Goal: Complete application form

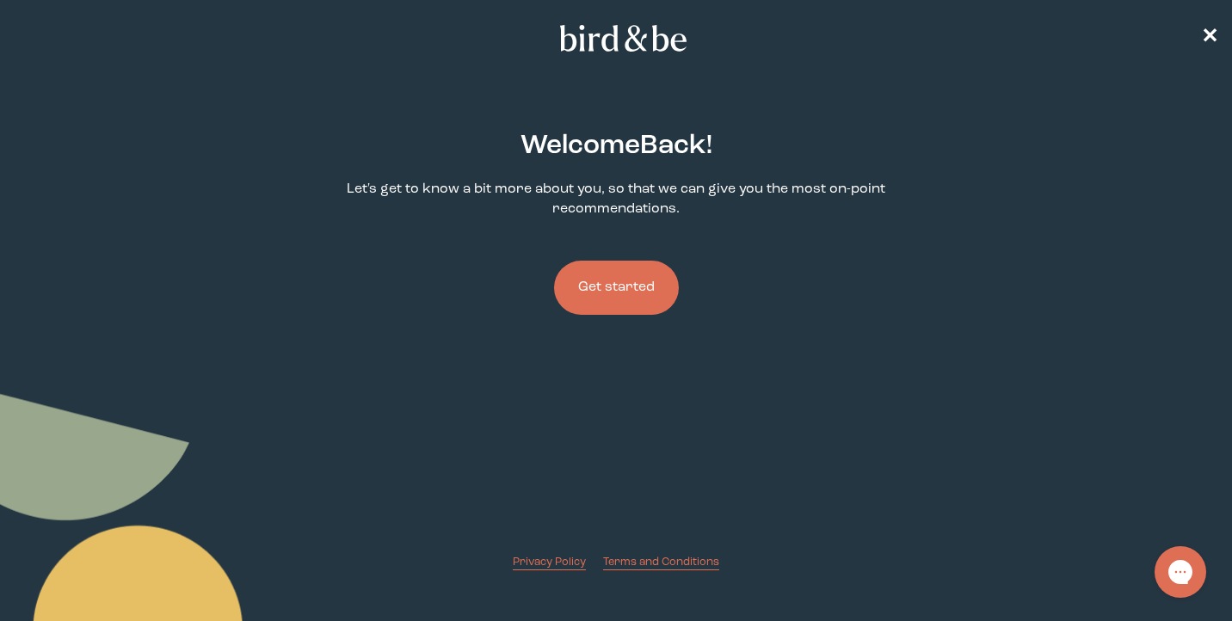
click at [622, 281] on button "Get started" at bounding box center [616, 288] width 125 height 54
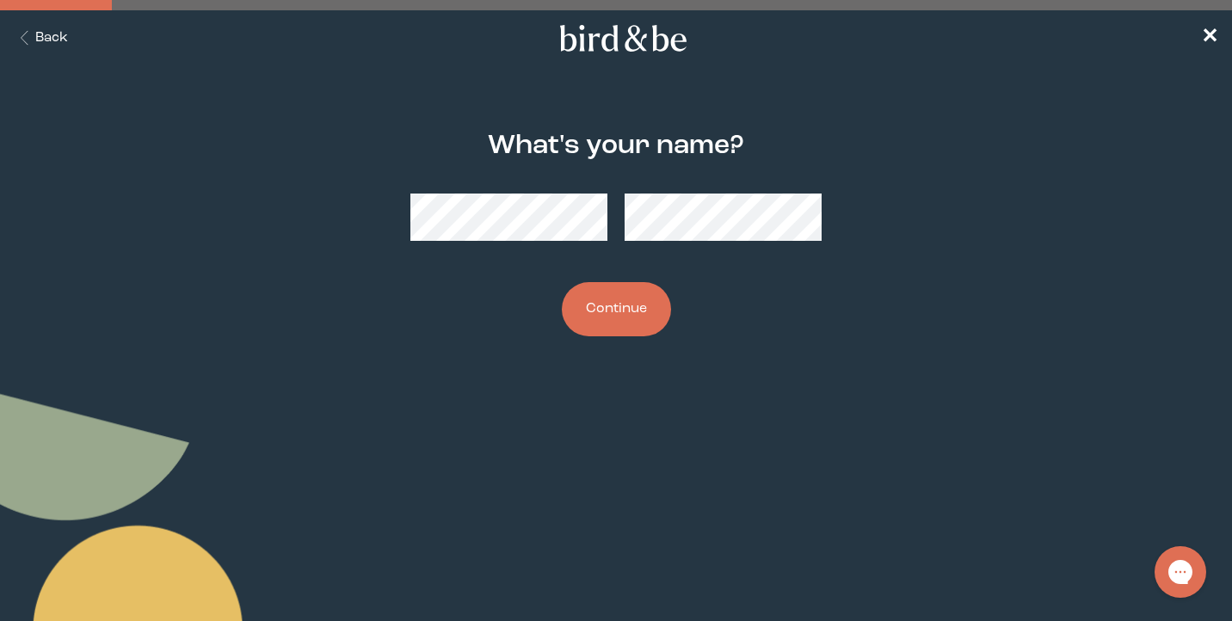
click at [405, 217] on div "What's your name? Continue" at bounding box center [616, 234] width 589 height 261
click at [634, 300] on button "Continue" at bounding box center [616, 309] width 109 height 54
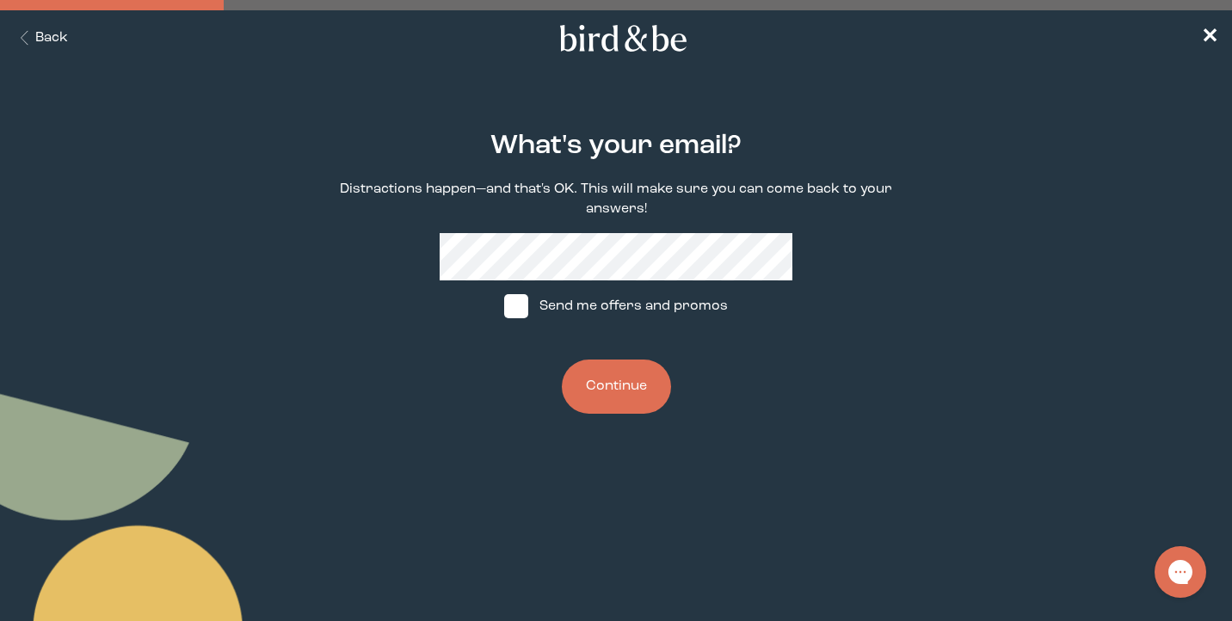
click at [650, 392] on button "Continue" at bounding box center [616, 387] width 109 height 54
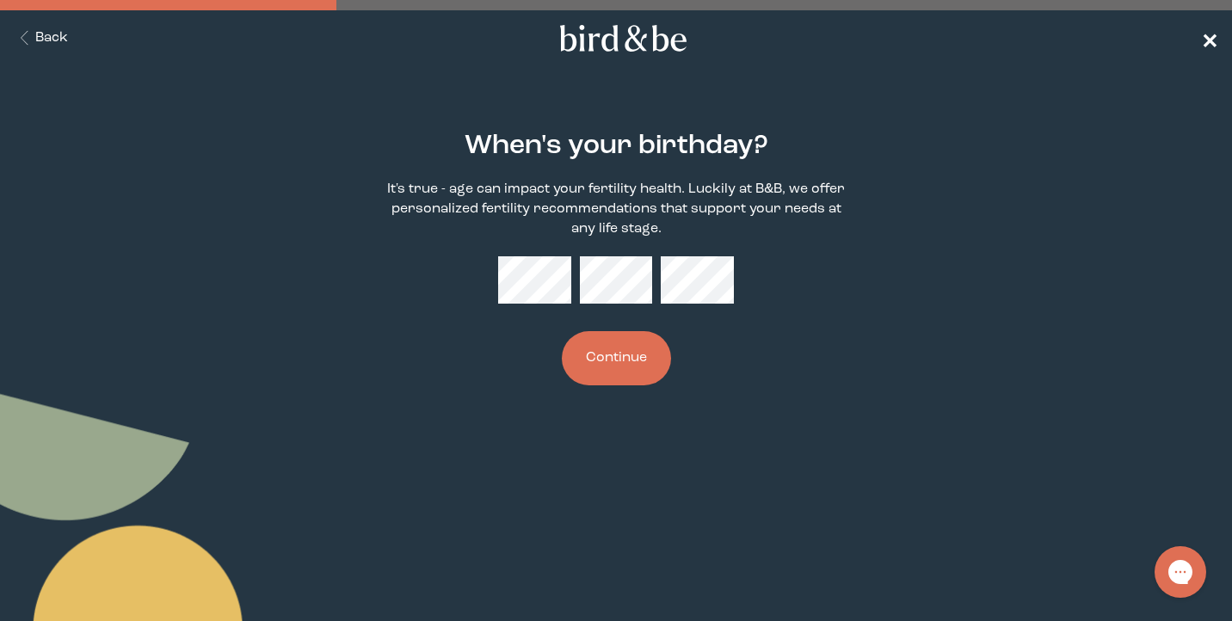
click at [1213, 32] on span "✕" at bounding box center [1209, 38] width 17 height 21
